Goal: Task Accomplishment & Management: Manage account settings

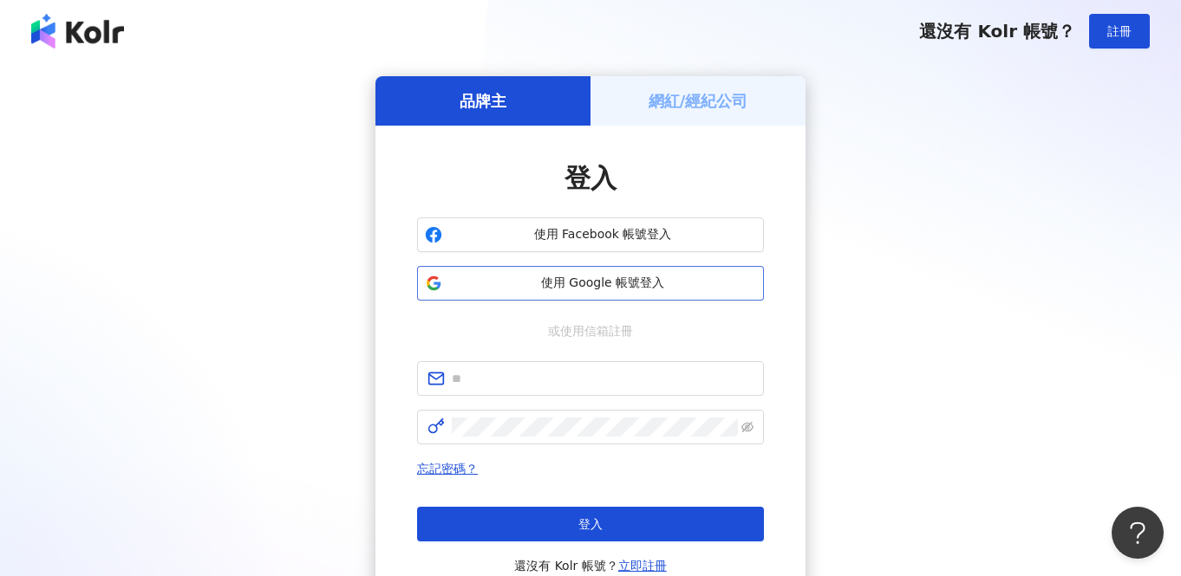
click at [625, 287] on span "使用 Google 帳號登入" at bounding box center [602, 283] width 307 height 17
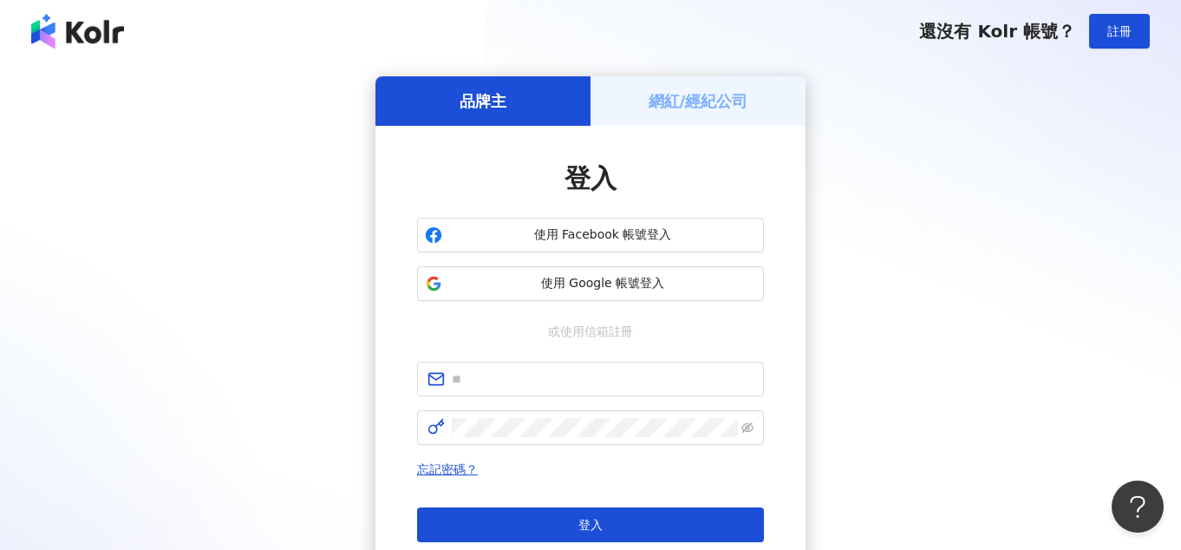
click at [1080, 144] on div "品牌主 網紅/經紀公司 登入 使用 Facebook 帳號登入 使用 Google 帳號登入 或使用信箱註冊 忘記密碼？ 登入 還沒有 Kolr 帳號？ 立即…" at bounding box center [590, 343] width 1139 height 535
click at [575, 288] on span "使用 Google 帳號登入" at bounding box center [602, 283] width 307 height 17
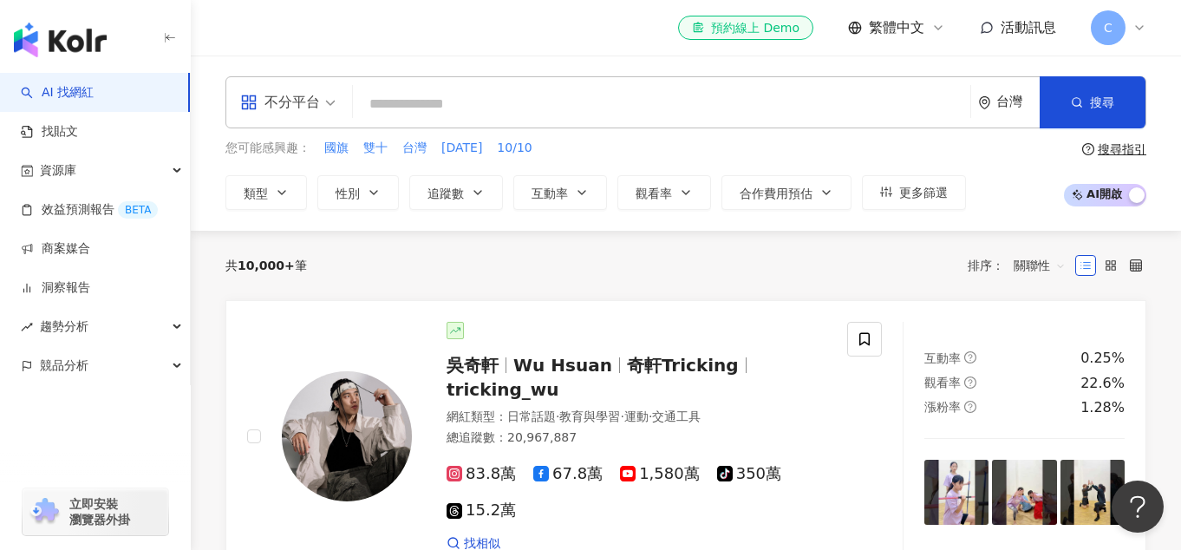
click at [1122, 33] on span "C" at bounding box center [1107, 27] width 35 height 35
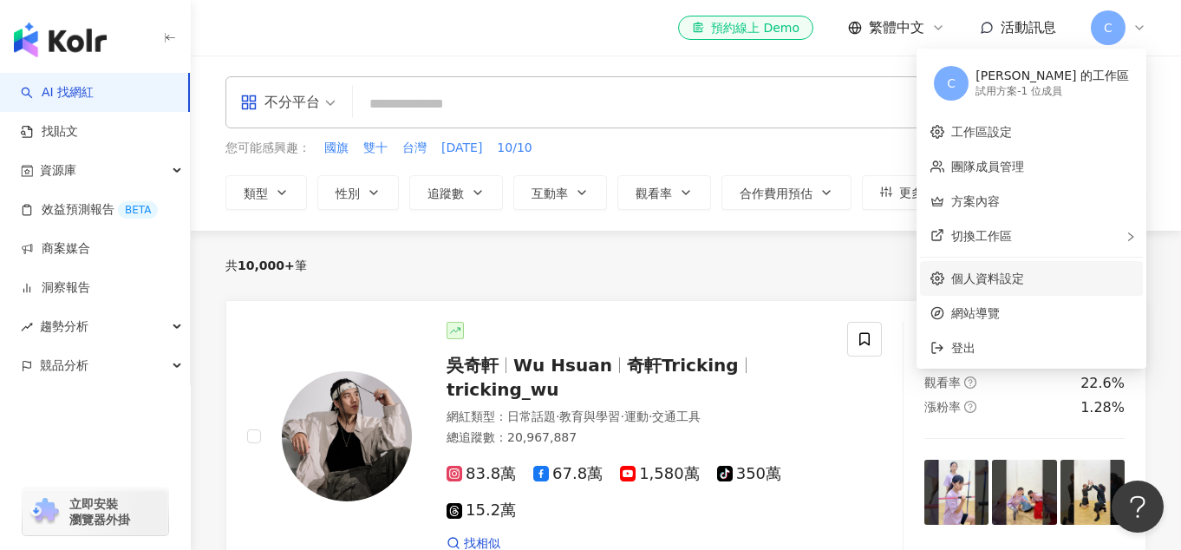
click at [1024, 280] on link "個人資料設定" at bounding box center [987, 278] width 73 height 14
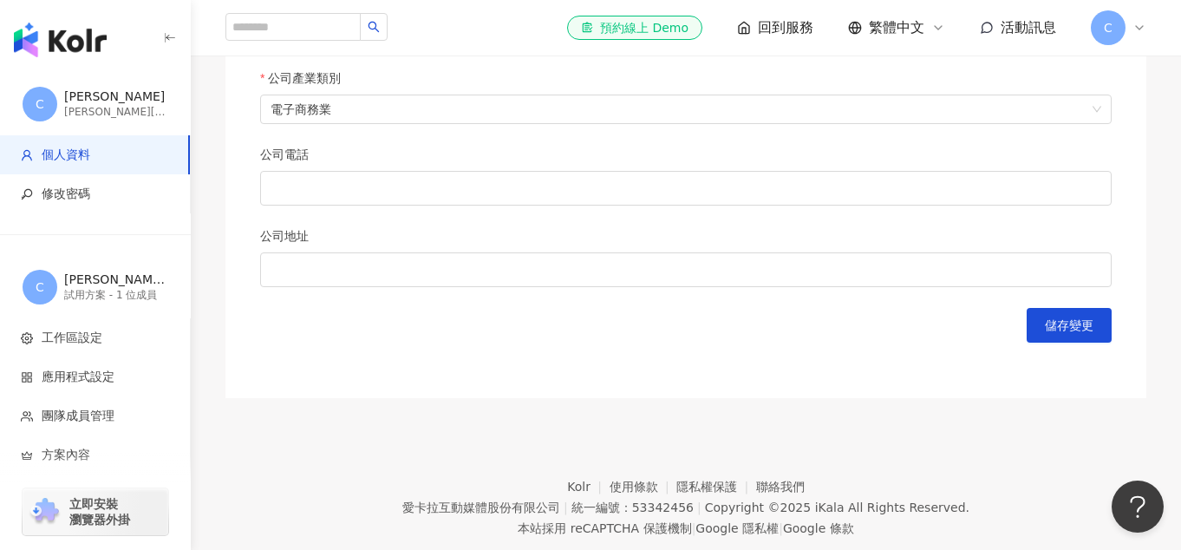
scroll to position [860, 0]
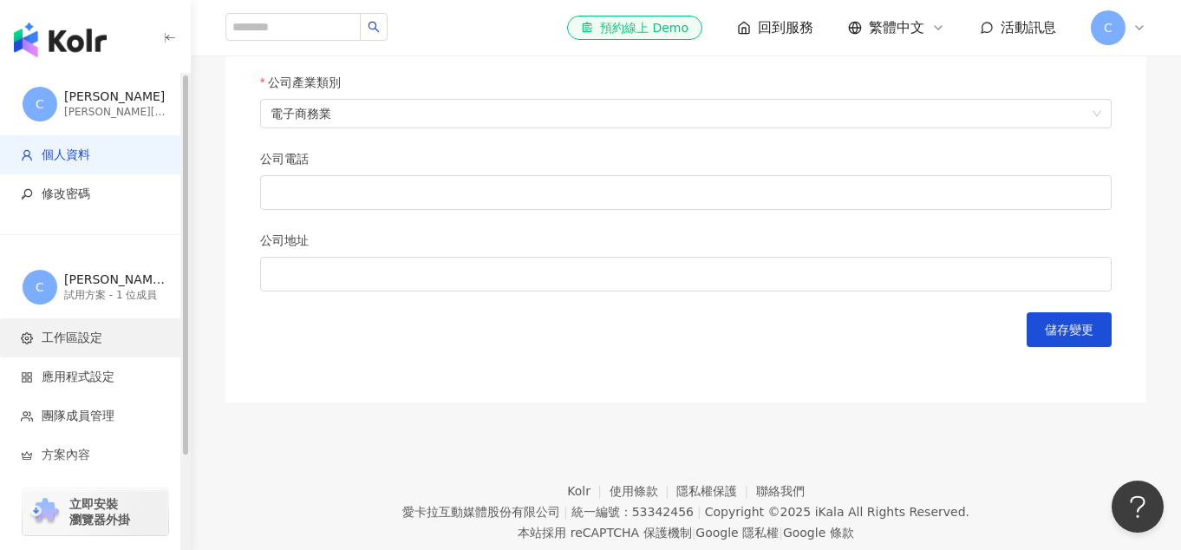
click at [70, 338] on span "工作區設定" at bounding box center [72, 337] width 61 height 17
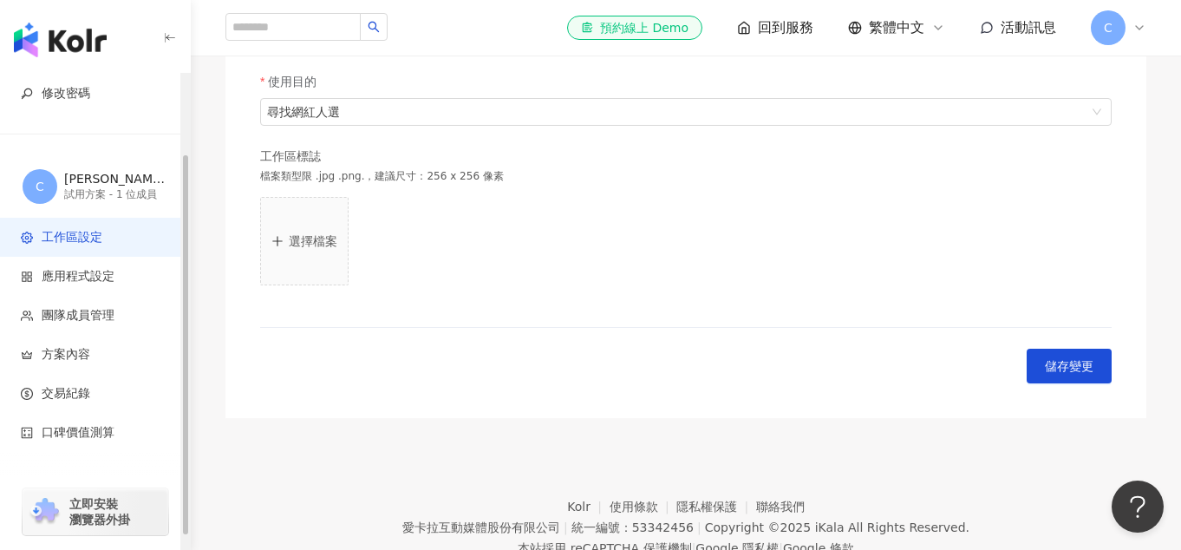
scroll to position [509, 0]
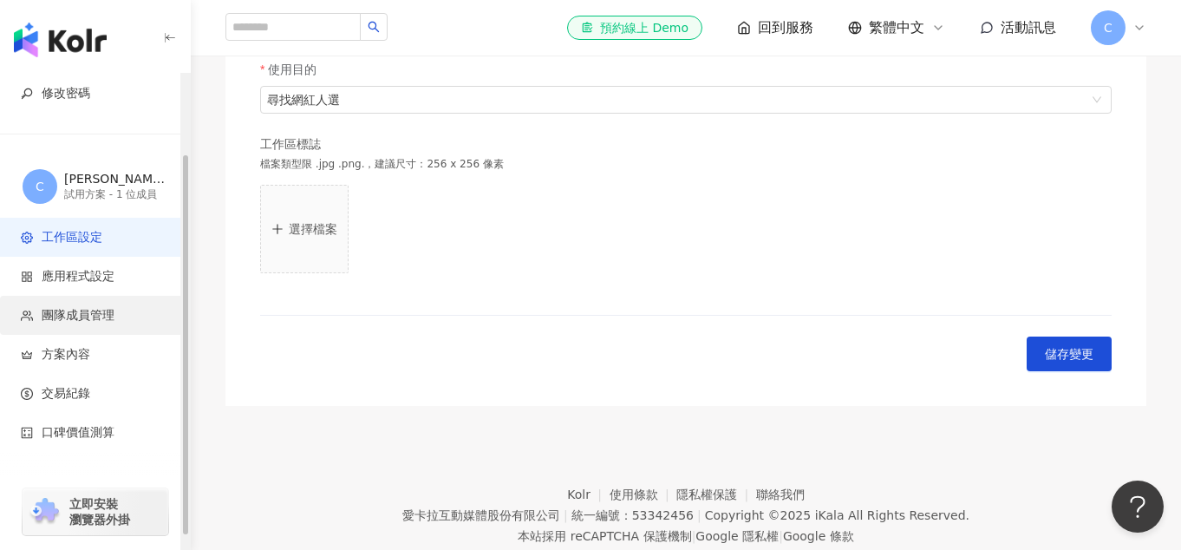
click at [69, 304] on li "團隊成員管理" at bounding box center [95, 315] width 190 height 39
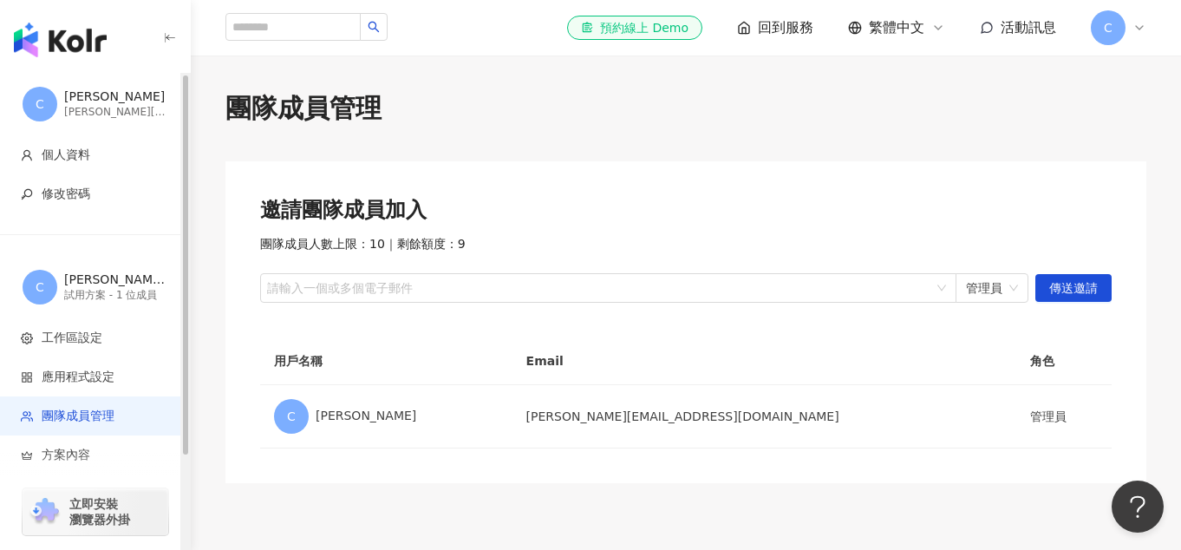
scroll to position [126, 0]
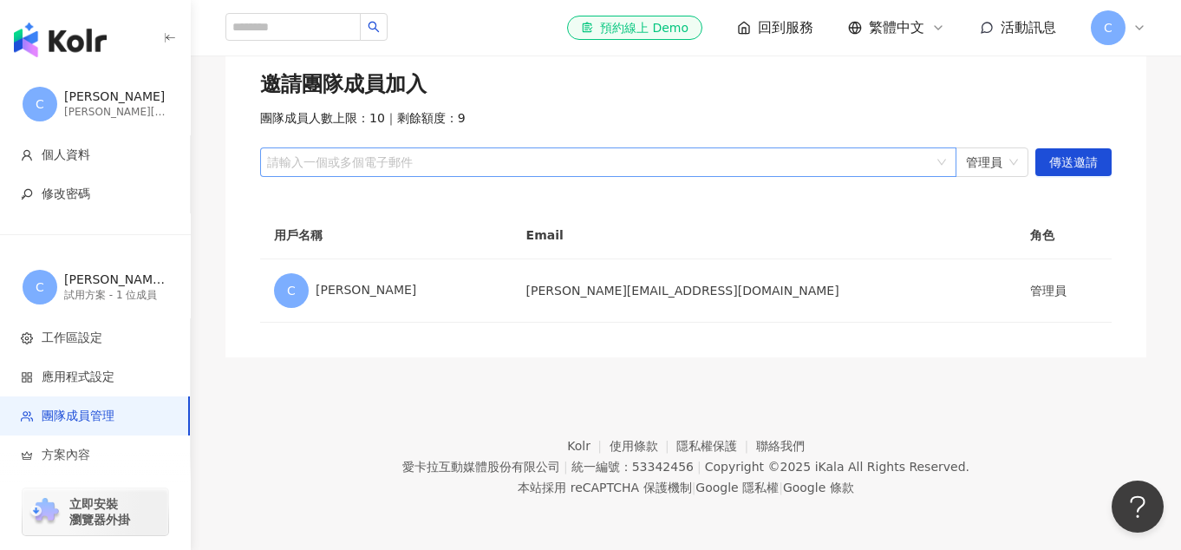
click at [490, 166] on div at bounding box center [598, 162] width 671 height 13
click at [995, 111] on div "團隊成員人數上限：10 ｜ 剩餘額度：9" at bounding box center [685, 118] width 851 height 17
click at [407, 159] on div at bounding box center [598, 162] width 671 height 13
paste input "**********"
click at [988, 165] on span "管理員" at bounding box center [992, 162] width 52 height 28
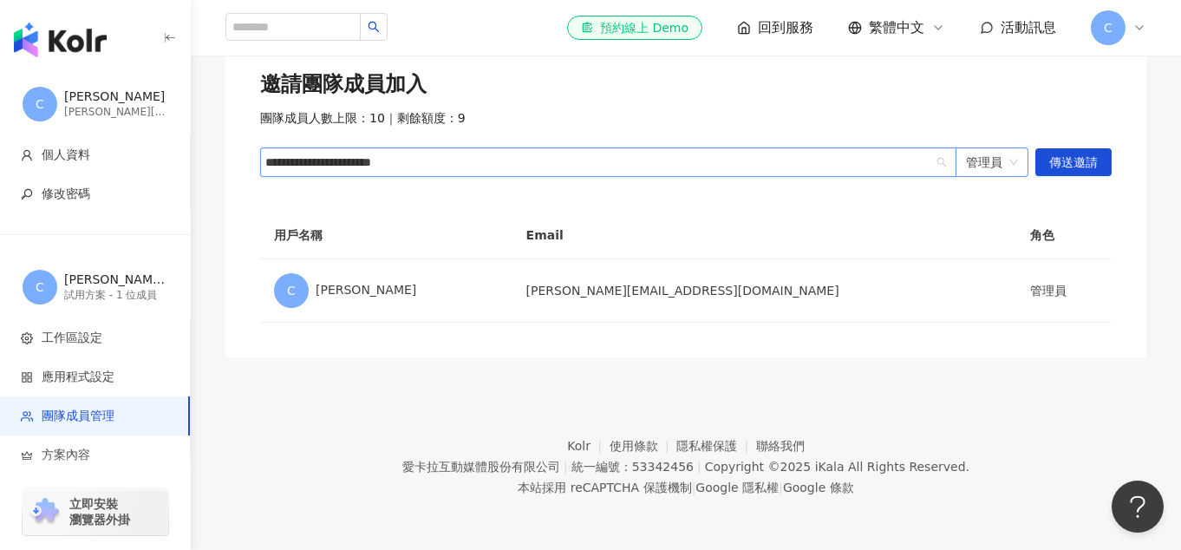
type input "**********"
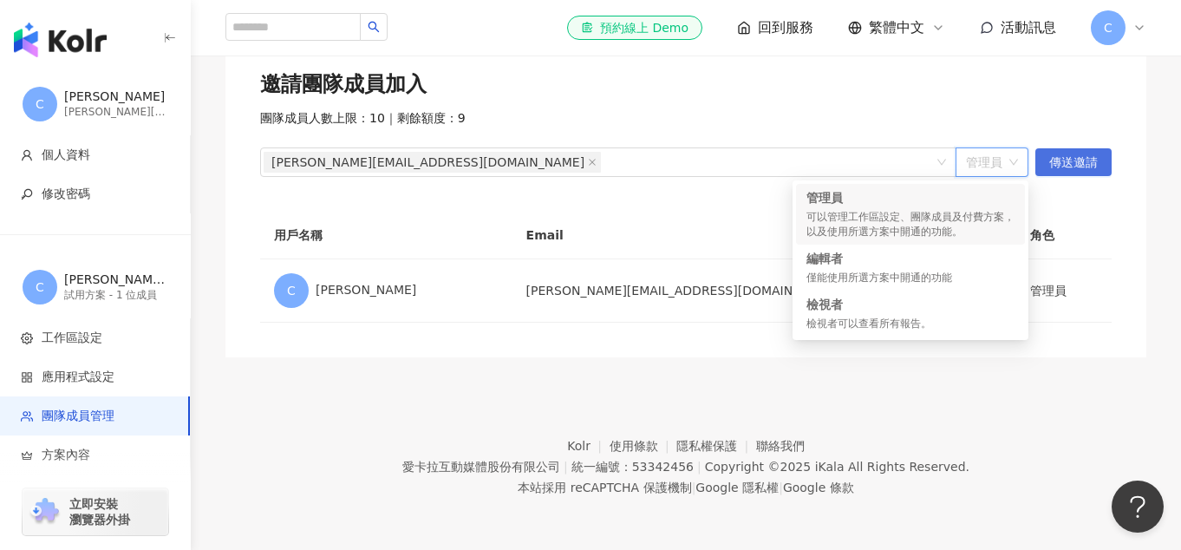
click at [1057, 165] on span "傳送邀請" at bounding box center [1073, 163] width 49 height 28
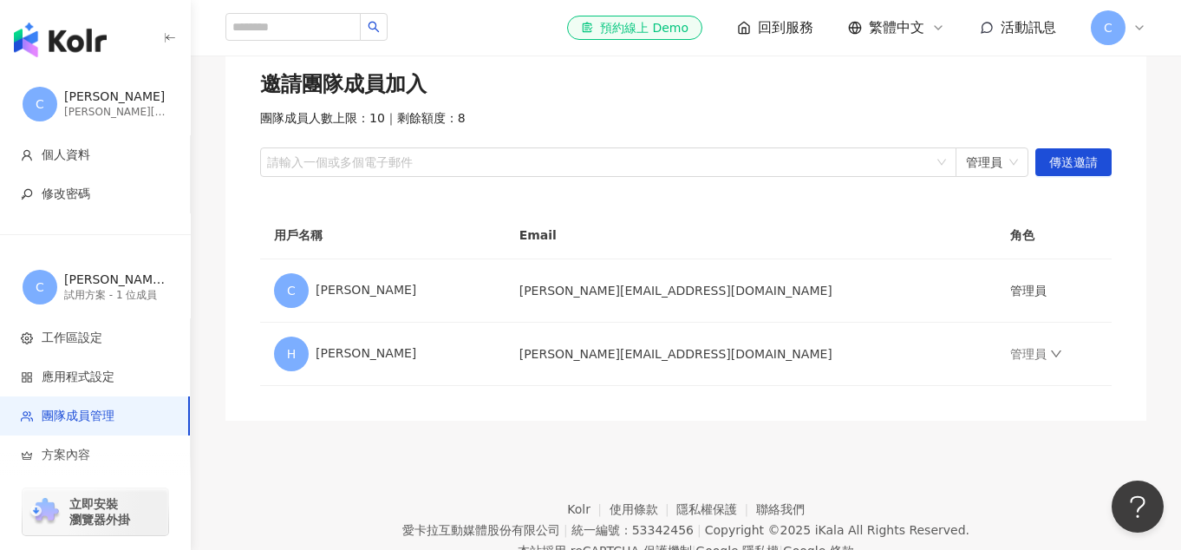
click at [951, 120] on div "團隊成員人數上限：10 ｜ 剩餘額度：8" at bounding box center [685, 118] width 851 height 17
click at [774, 167] on div at bounding box center [598, 162] width 671 height 13
paste input "**********"
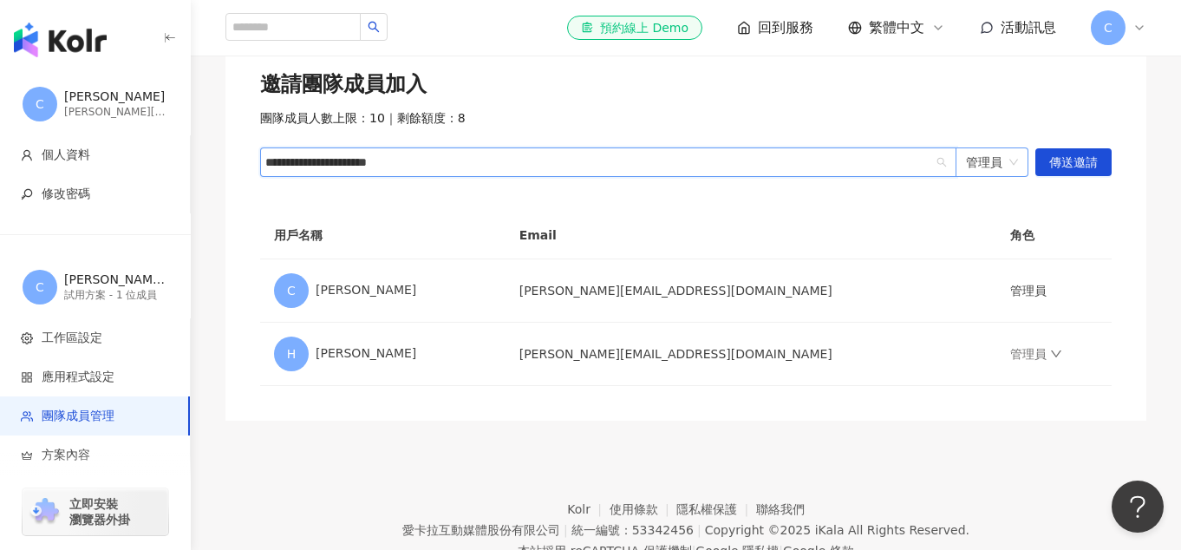
click at [999, 168] on span "管理員" at bounding box center [992, 162] width 52 height 28
type input "**********"
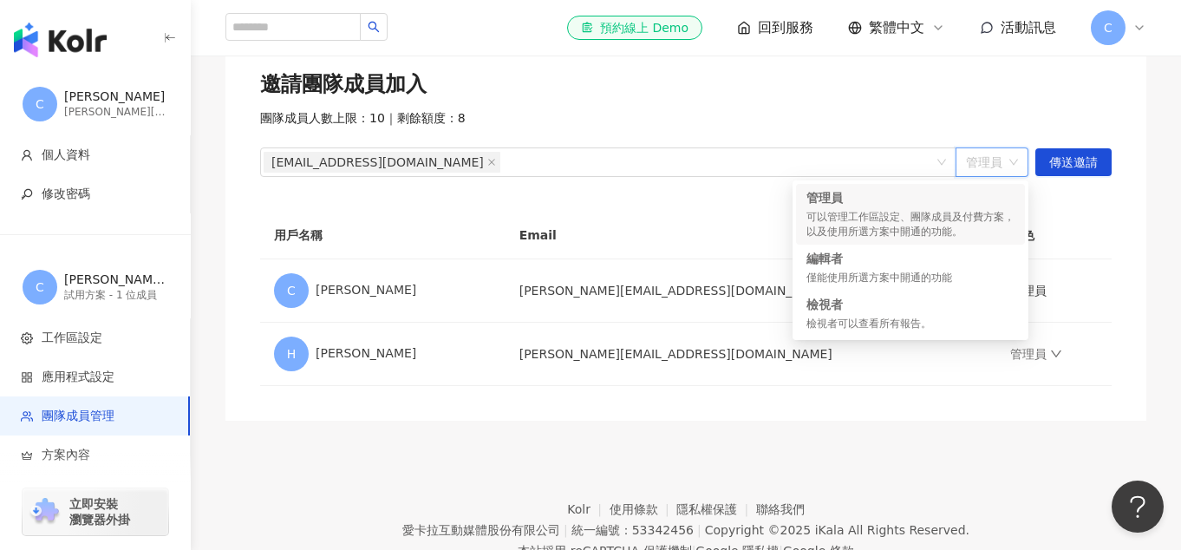
click at [1016, 129] on div "邀請團隊成員加入 團隊成員人數上限：10 ｜ 剩餘額度：8 [EMAIL_ADDRESS][DOMAIN_NAME] 管理員 傳送邀請" at bounding box center [685, 123] width 851 height 107
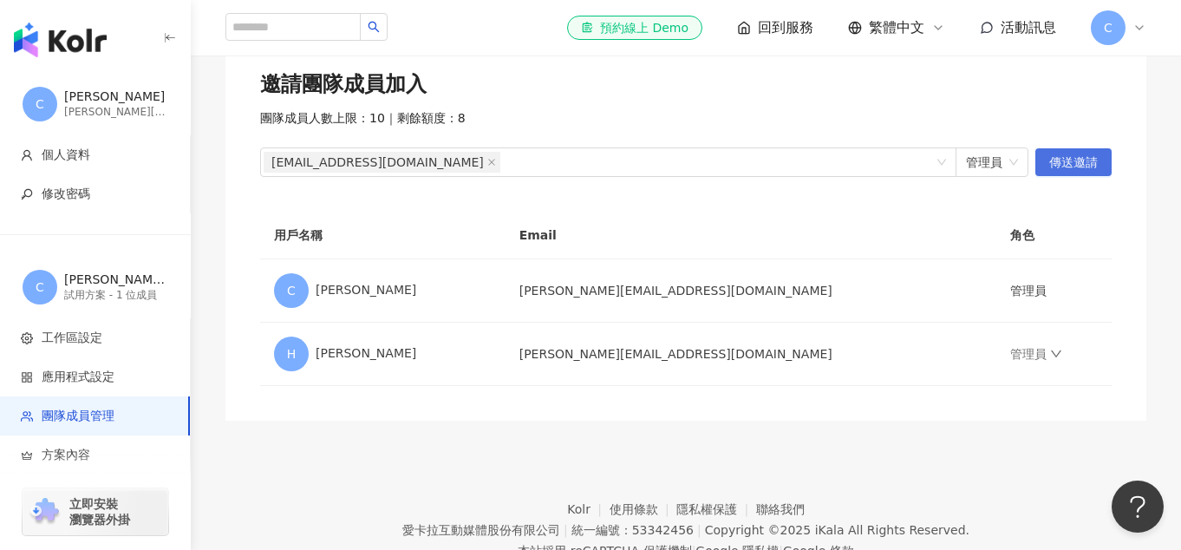
click at [1056, 164] on span "傳送邀請" at bounding box center [1073, 163] width 49 height 28
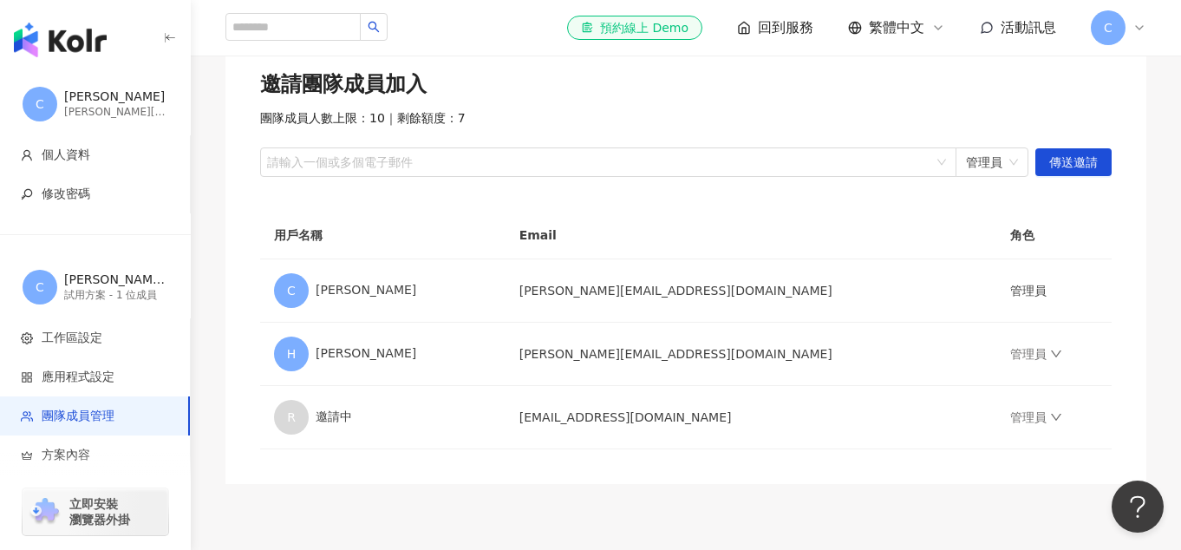
click at [985, 128] on div "邀請團隊成員加入 團隊成員人數上限：10 ｜ 剩餘額度：7 請輸入一個或多個電子郵件 管理員 傳送邀請" at bounding box center [685, 123] width 851 height 107
click at [706, 156] on div at bounding box center [598, 162] width 671 height 13
paste input "**********"
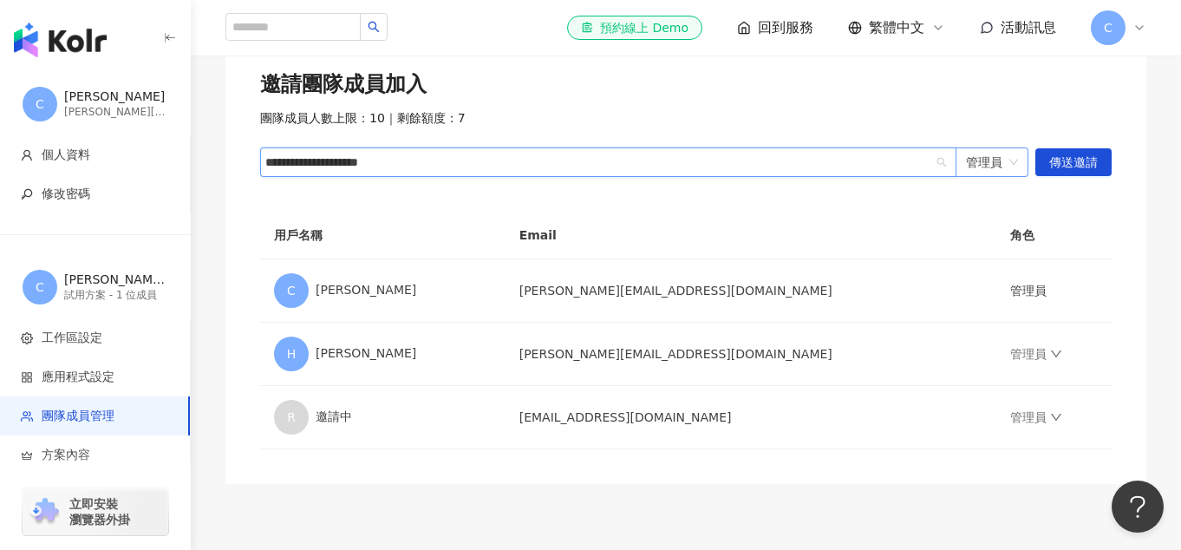
click at [993, 166] on span "管理員" at bounding box center [992, 162] width 52 height 28
type input "**********"
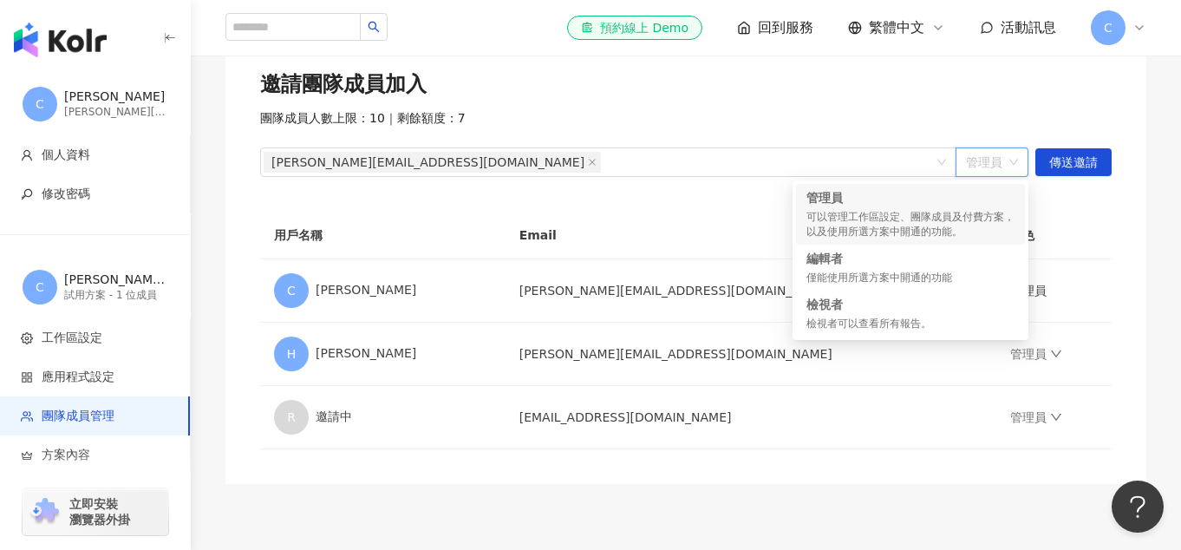
click at [954, 210] on div "可以管理工作區設定、團隊成員及付費方案，以及使用所選方案中開通的功能。" at bounding box center [910, 224] width 208 height 29
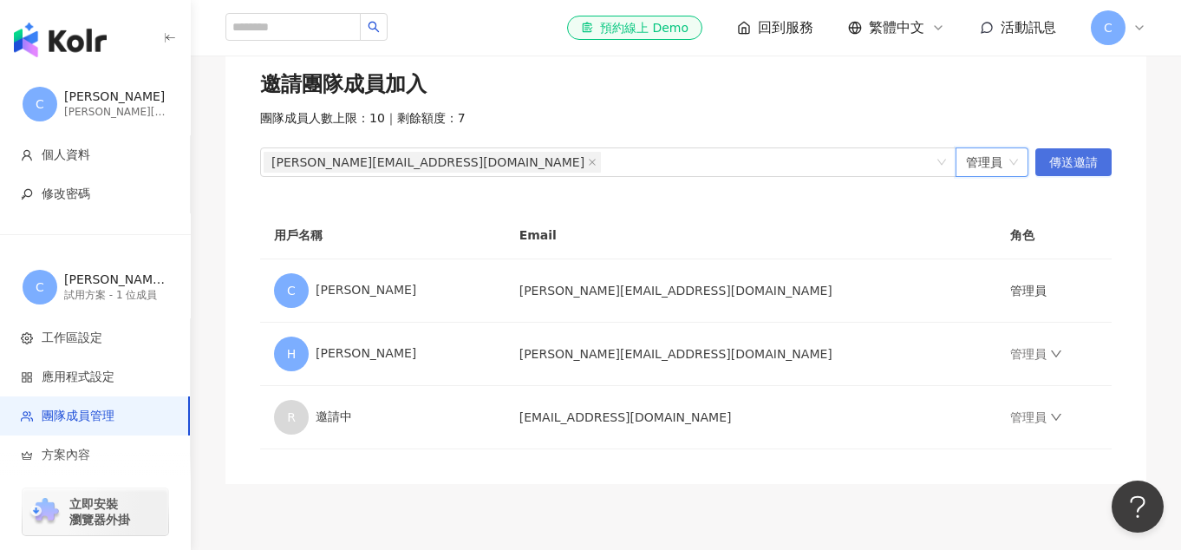
click at [1070, 159] on span "傳送邀請" at bounding box center [1073, 163] width 49 height 28
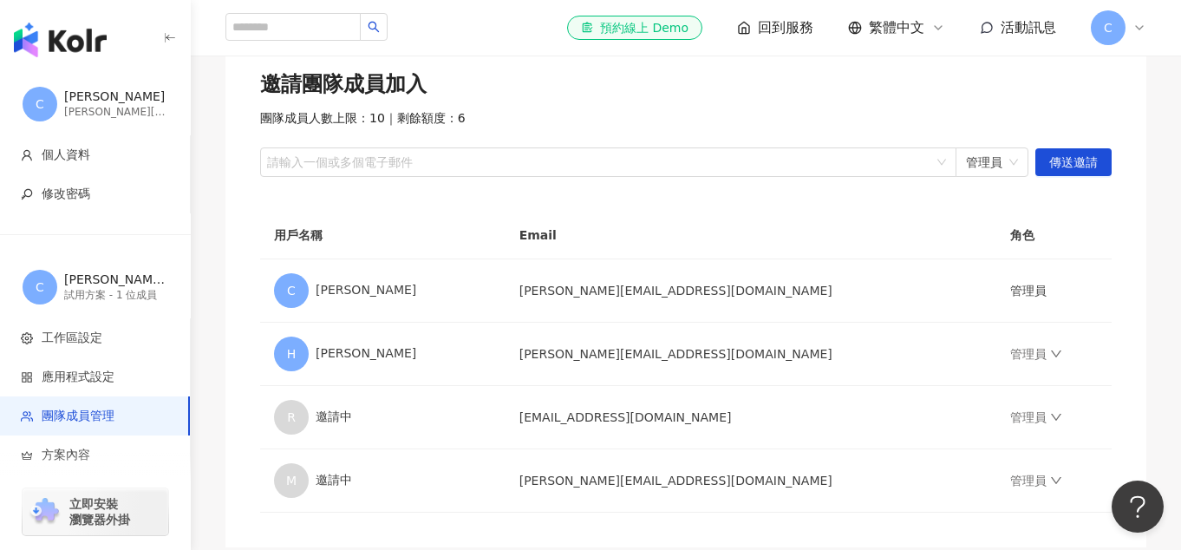
click at [987, 121] on div "團隊成員人數上限：10 ｜ 剩餘額度：6" at bounding box center [685, 118] width 851 height 17
click at [753, 161] on div at bounding box center [598, 162] width 671 height 13
paste input "**********"
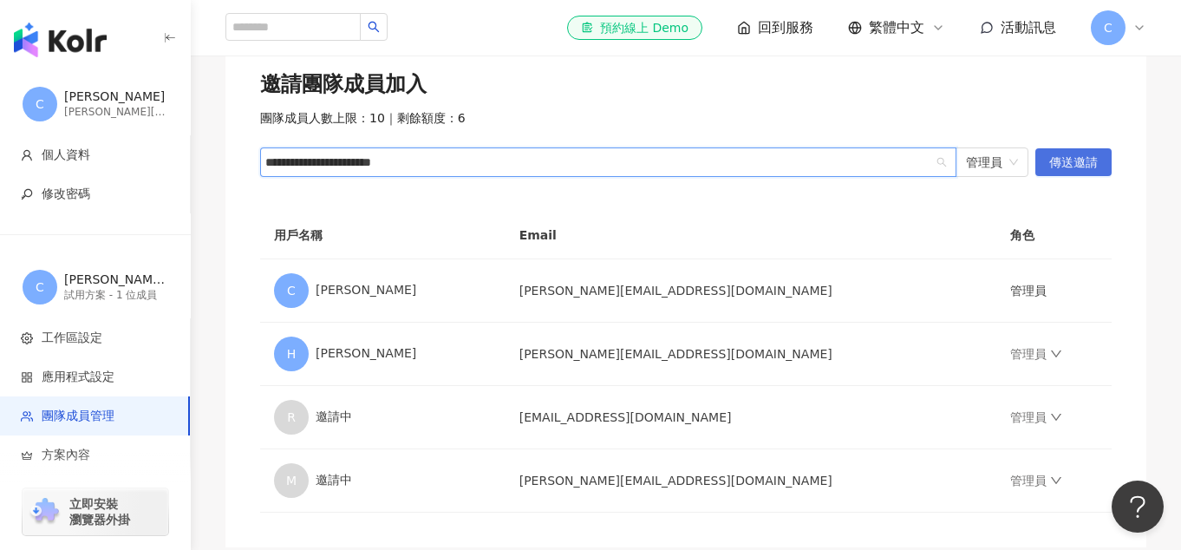
type input "**********"
click at [1086, 165] on span "傳送邀請" at bounding box center [1073, 163] width 49 height 28
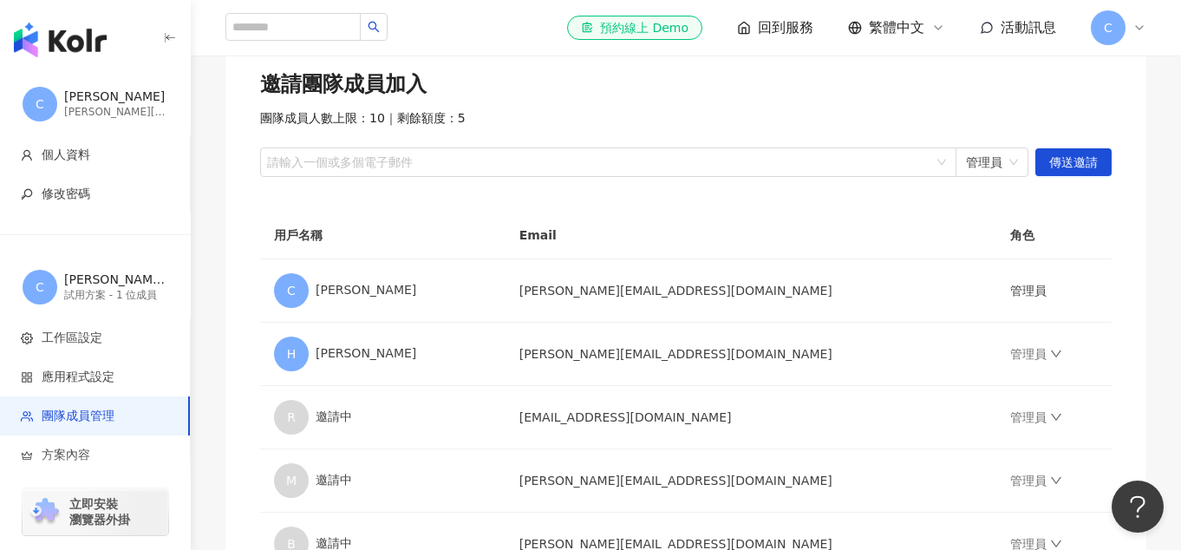
click at [996, 91] on div "邀請團隊成員加入" at bounding box center [685, 84] width 851 height 29
click at [810, 163] on div at bounding box center [598, 162] width 671 height 13
paste input "**********"
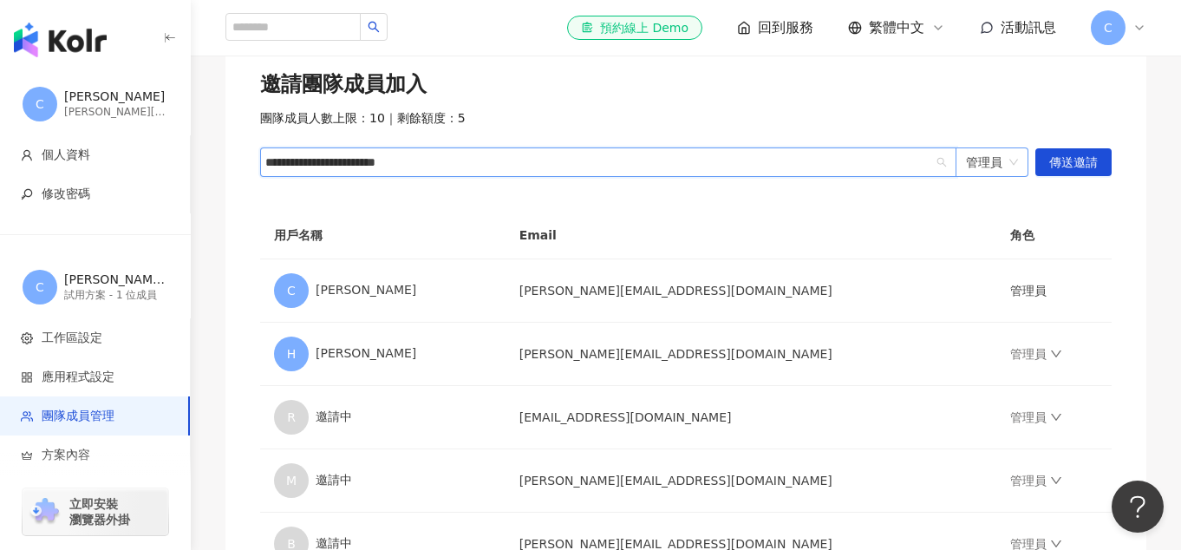
click at [984, 167] on span "管理員" at bounding box center [992, 162] width 52 height 28
type input "**********"
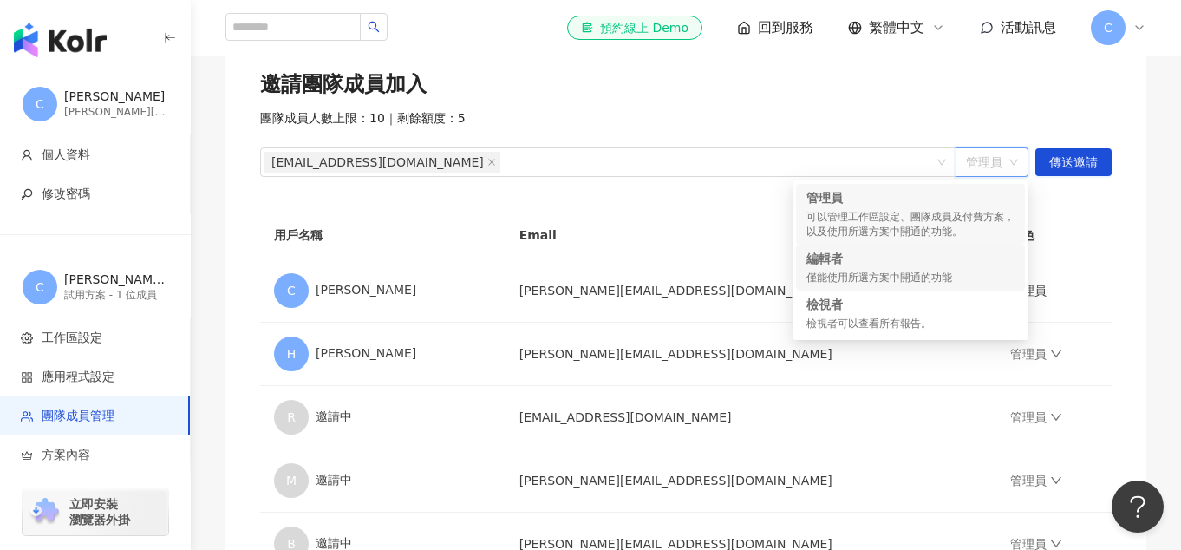
click at [969, 258] on div "編輯者" at bounding box center [910, 258] width 208 height 17
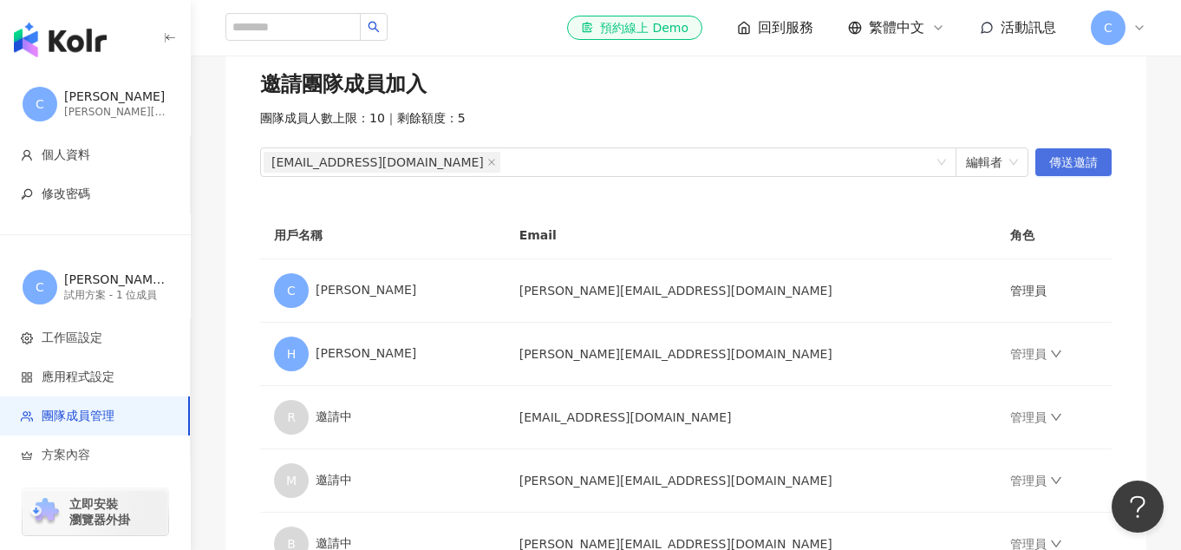
click at [1057, 164] on span "傳送邀請" at bounding box center [1073, 163] width 49 height 28
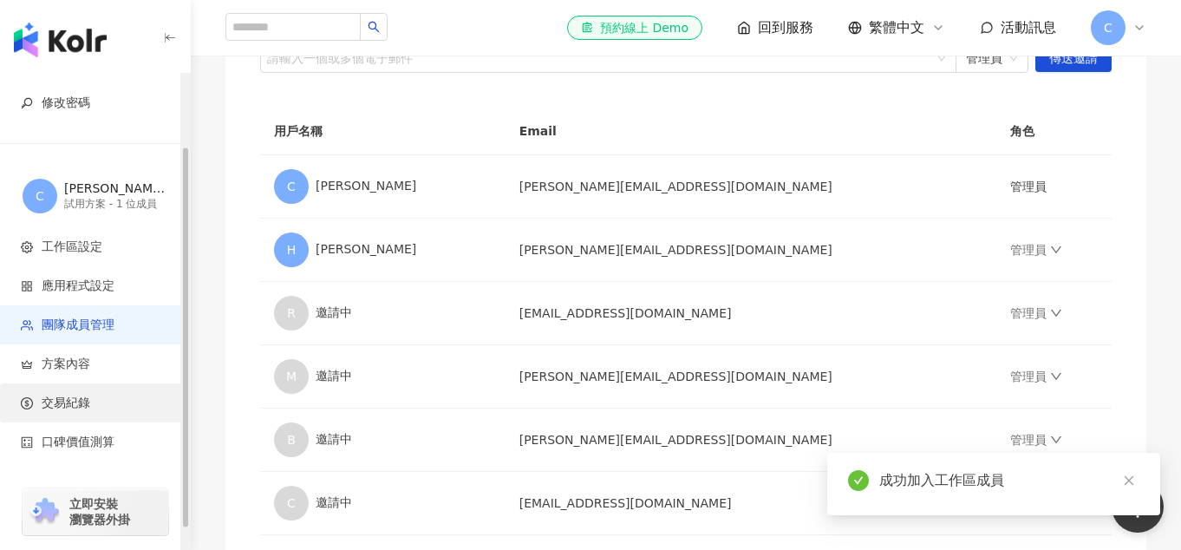
scroll to position [117, 0]
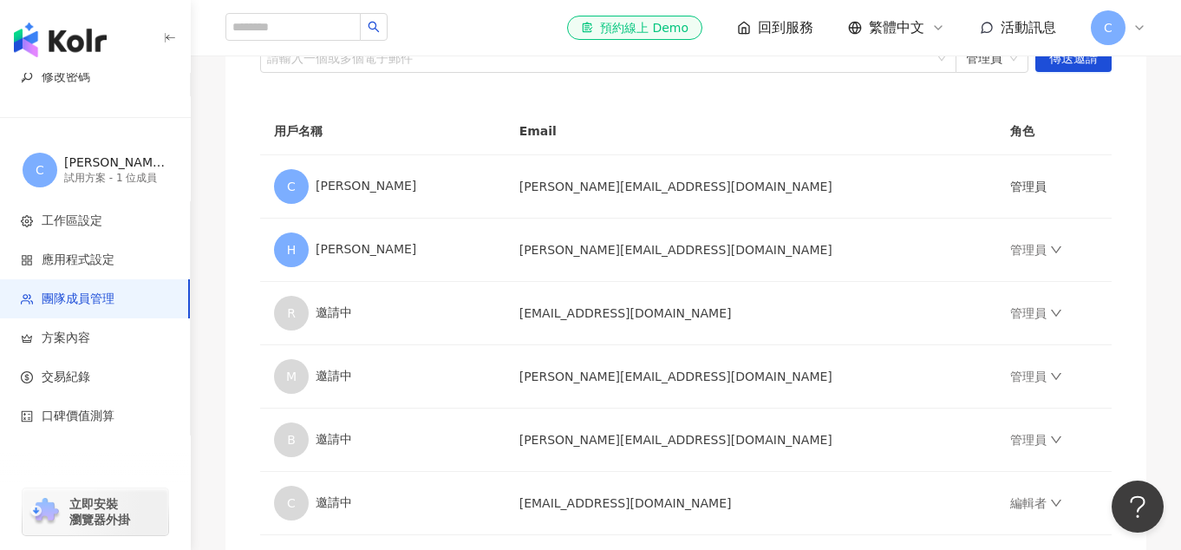
click at [1114, 33] on span "C" at bounding box center [1107, 27] width 35 height 35
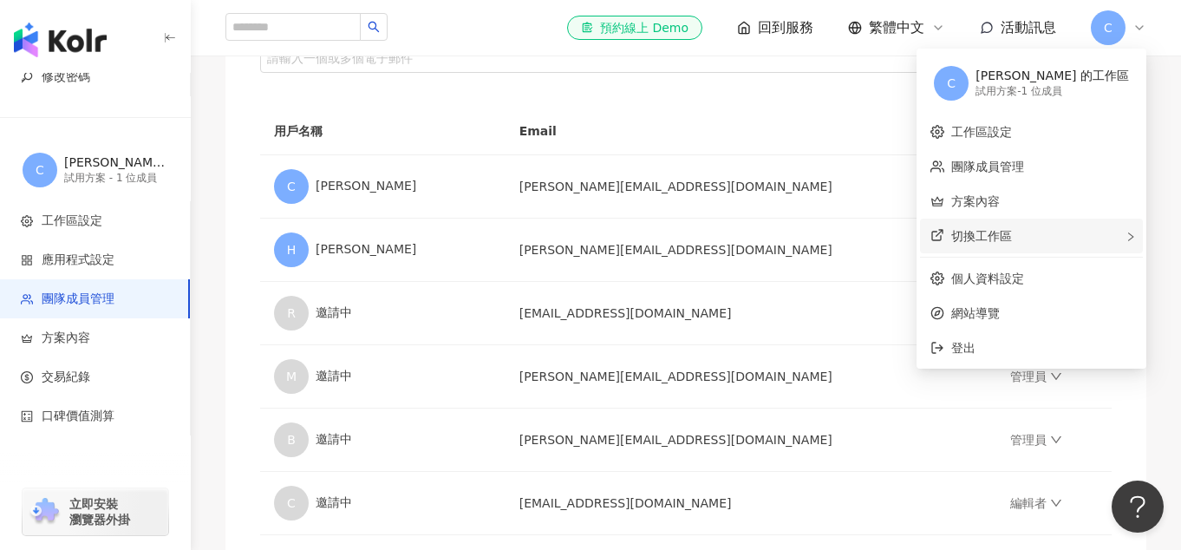
click at [1011, 237] on span "切換工作區" at bounding box center [981, 236] width 61 height 14
click at [1024, 285] on link "個人資料設定" at bounding box center [987, 278] width 73 height 14
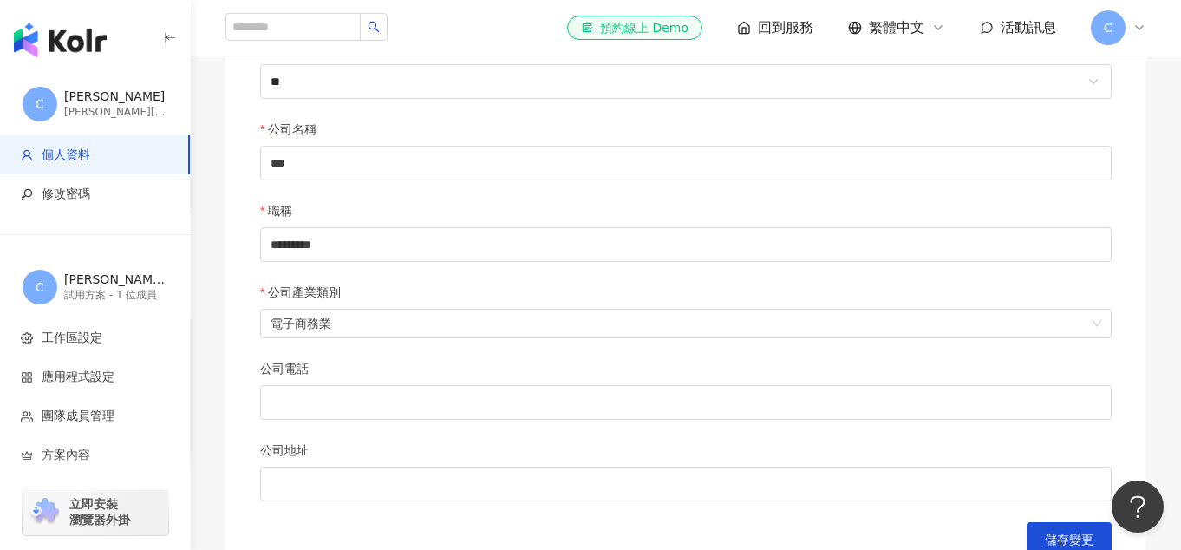
scroll to position [716, 0]
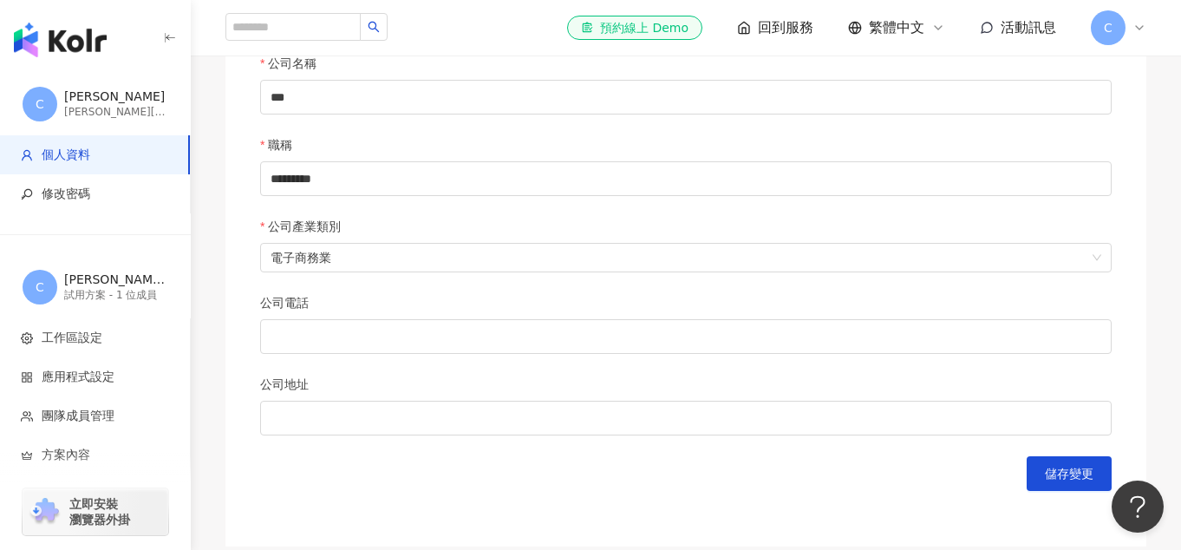
click at [1109, 32] on span "C" at bounding box center [1107, 27] width 9 height 19
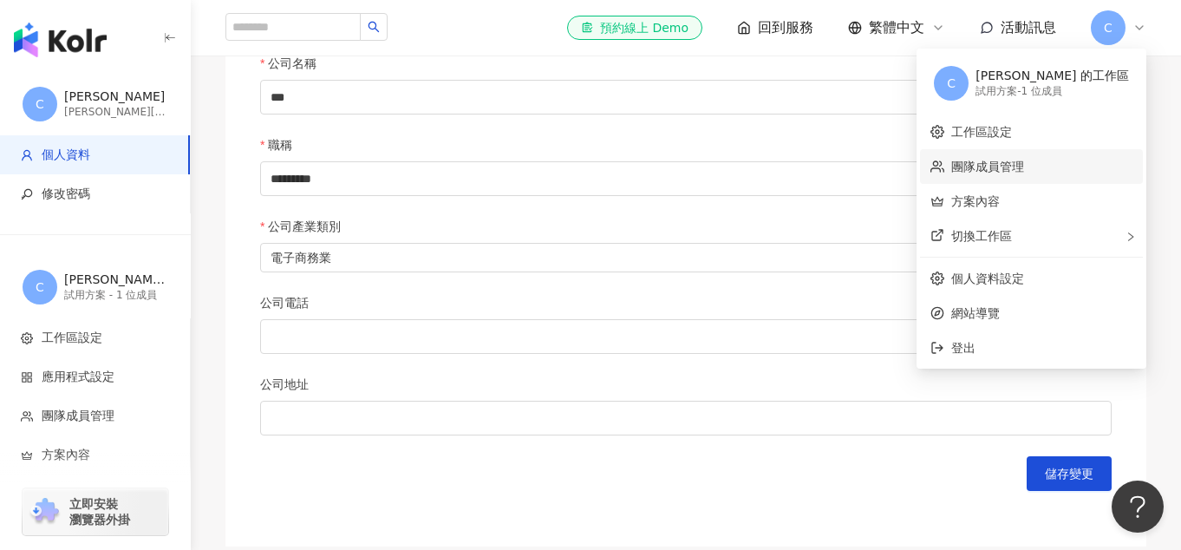
click at [1024, 169] on link "團隊成員管理" at bounding box center [987, 166] width 73 height 14
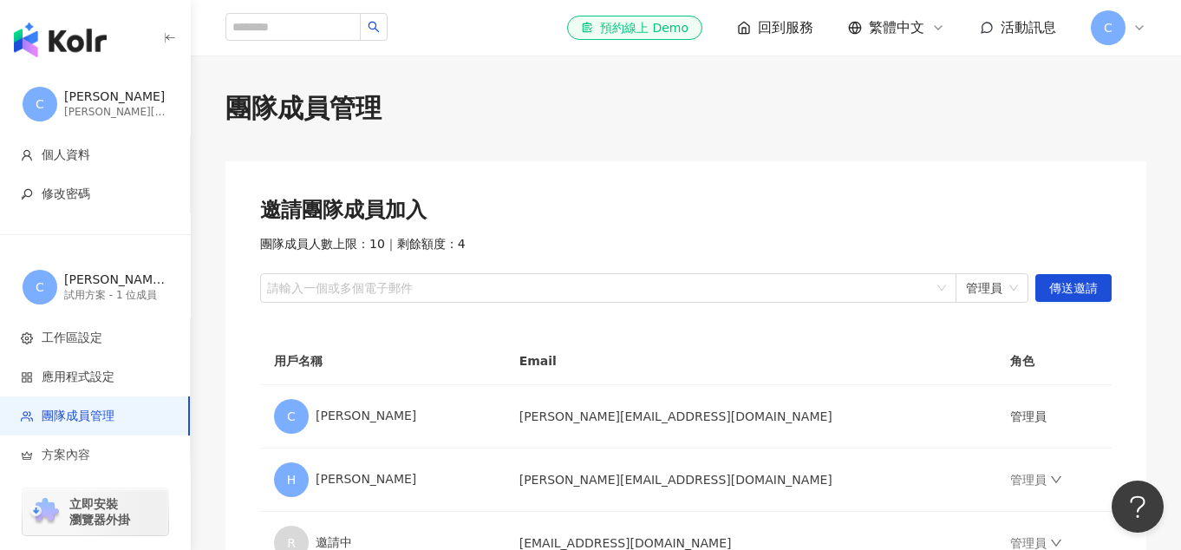
click at [1122, 36] on span "C" at bounding box center [1107, 27] width 35 height 35
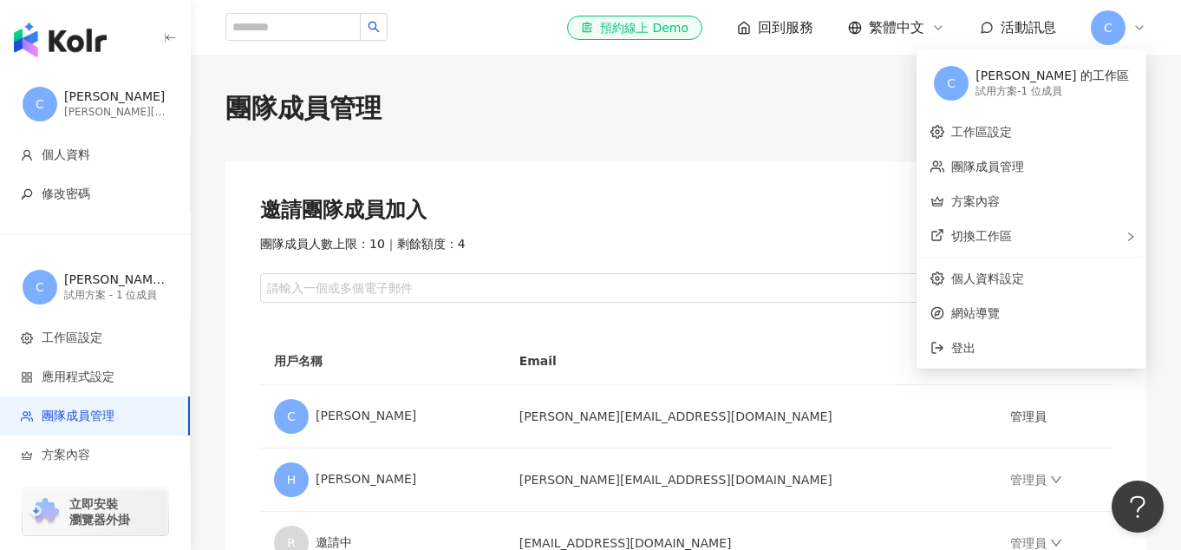
click at [1091, 90] on div "試用方案 - 1 位成員" at bounding box center [1051, 91] width 153 height 15
click at [1037, 322] on li "網站導覽" at bounding box center [1031, 313] width 223 height 35
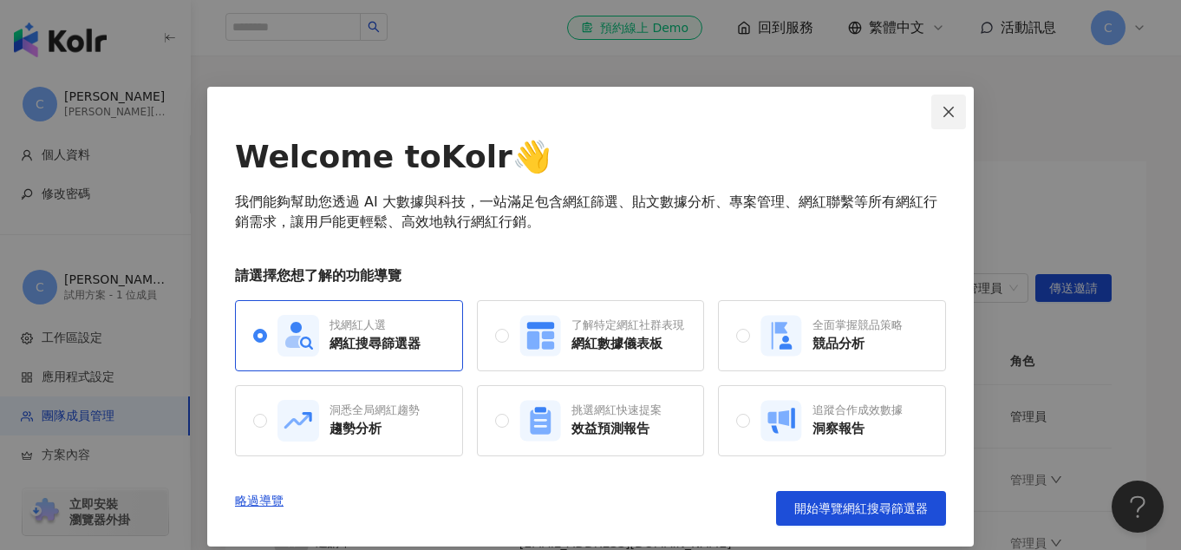
click at [940, 123] on button "Close" at bounding box center [948, 111] width 35 height 35
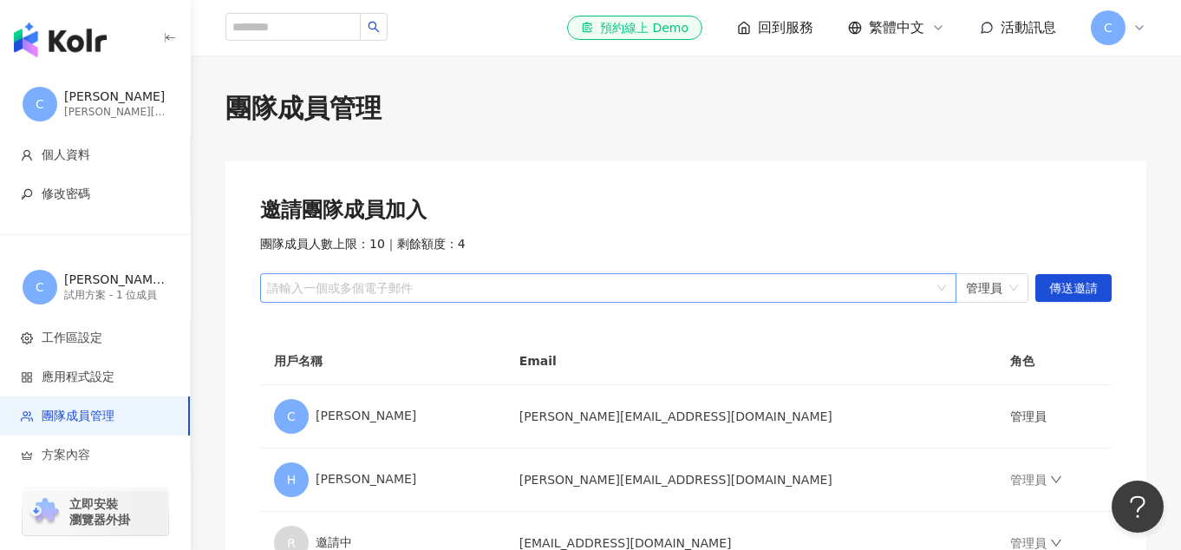
click at [800, 292] on div at bounding box center [598, 288] width 671 height 13
paste input "**********"
type input "**********"
click at [1086, 291] on span "傳送邀請" at bounding box center [1073, 289] width 49 height 28
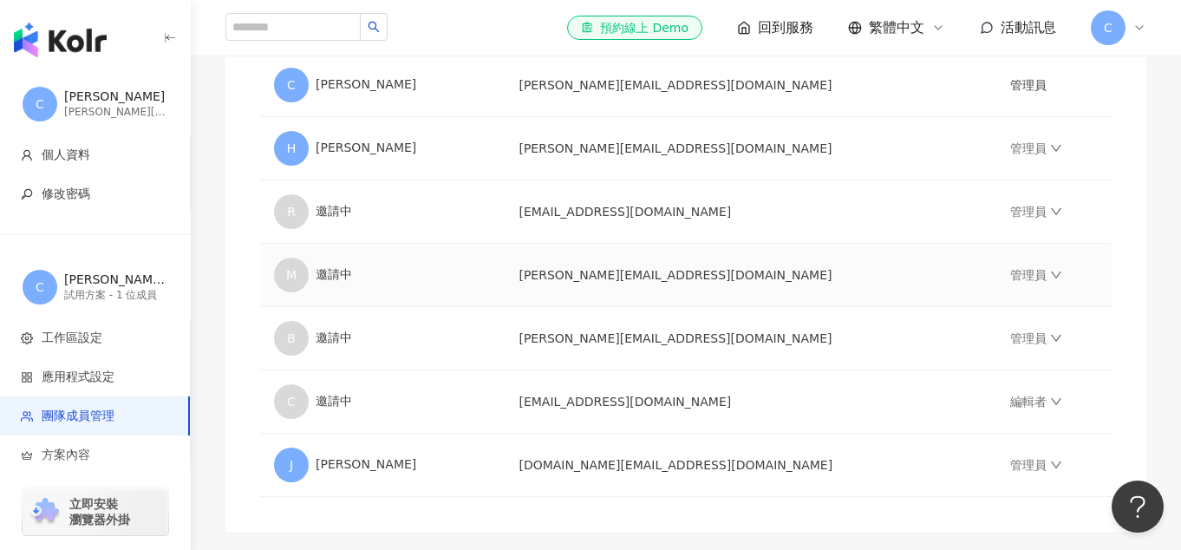
scroll to position [335, 0]
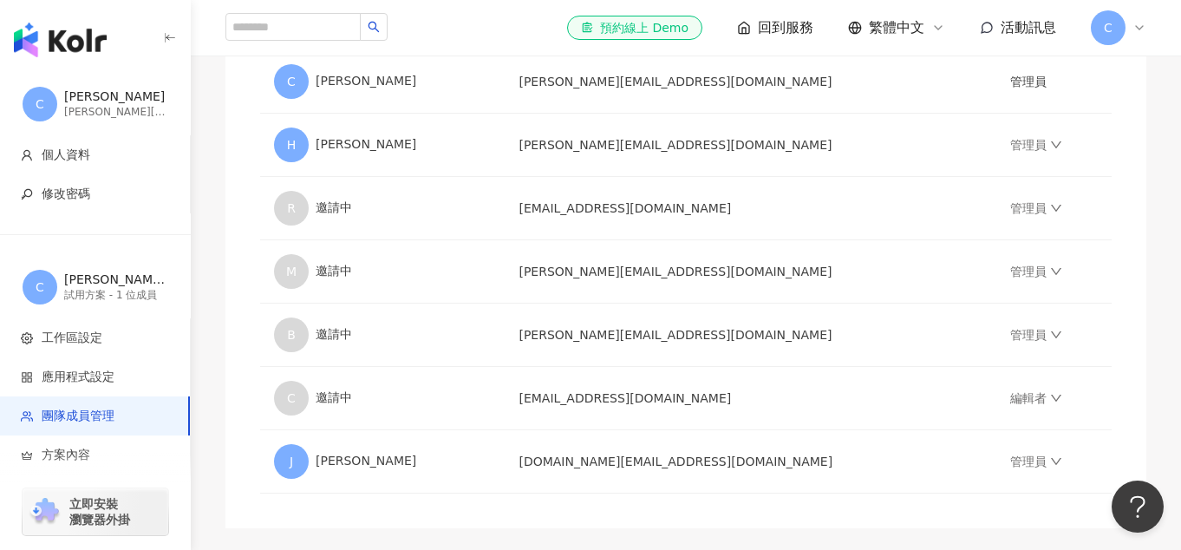
click at [1110, 28] on span "C" at bounding box center [1107, 27] width 9 height 19
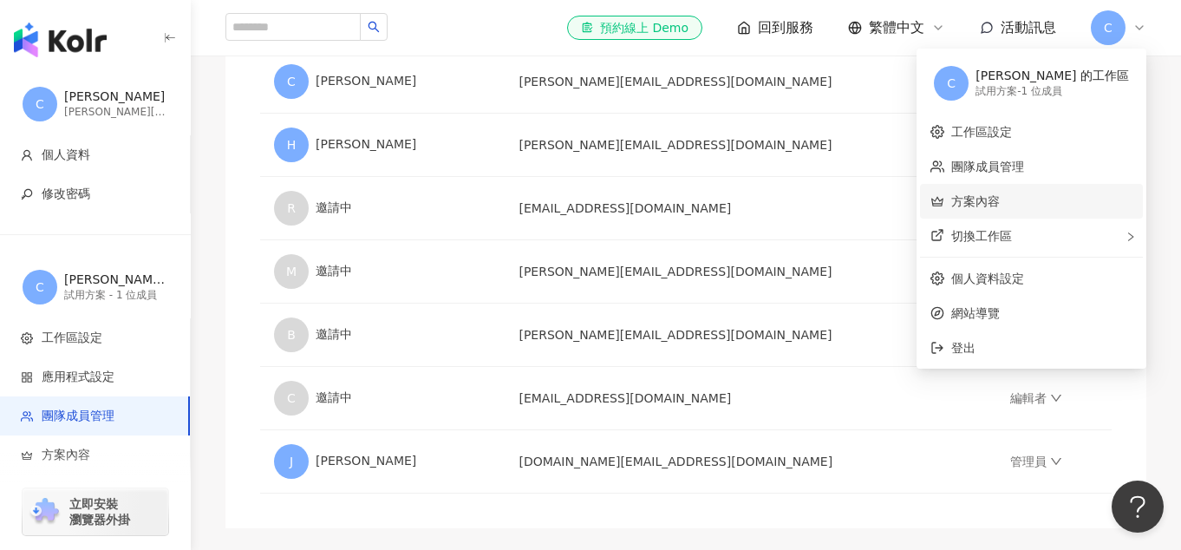
click at [999, 198] on link "方案內容" at bounding box center [975, 201] width 49 height 14
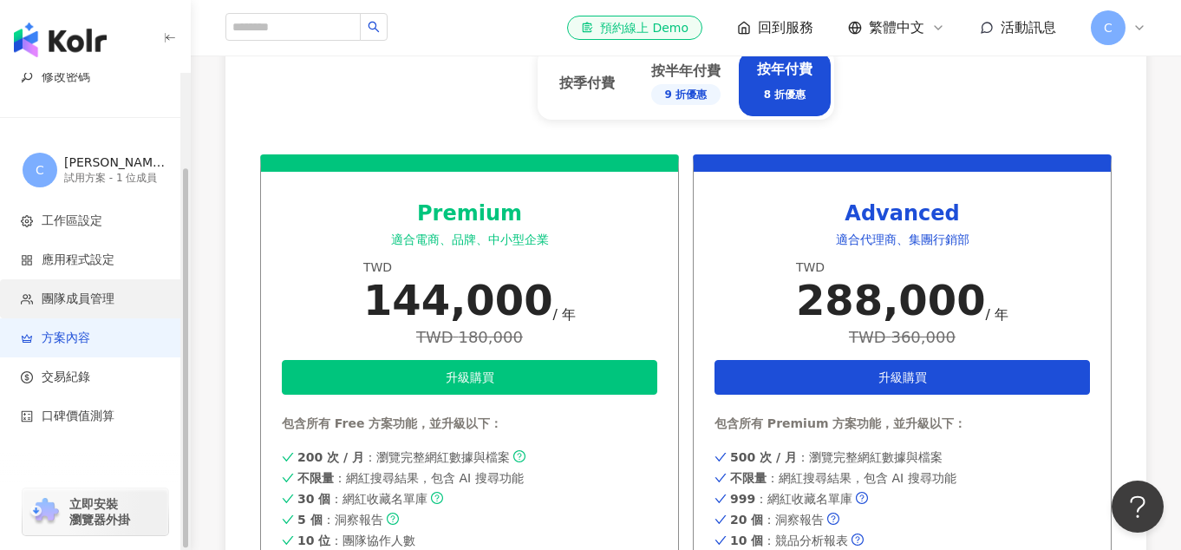
scroll to position [809, 0]
